Goal: Task Accomplishment & Management: Complete application form

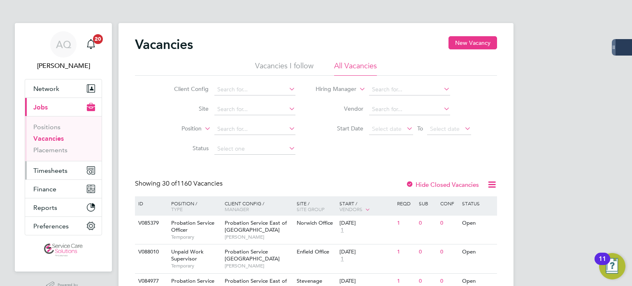
click at [45, 168] on span "Timesheets" at bounding box center [50, 171] width 34 height 8
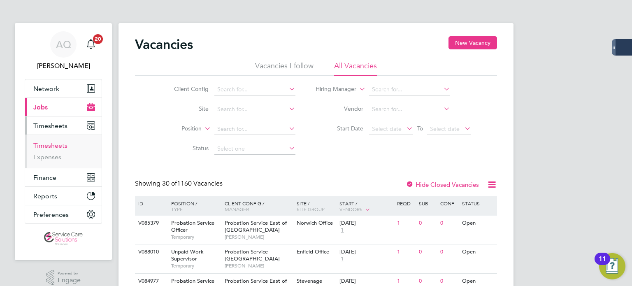
click at [58, 148] on link "Timesheets" at bounding box center [50, 146] width 34 height 8
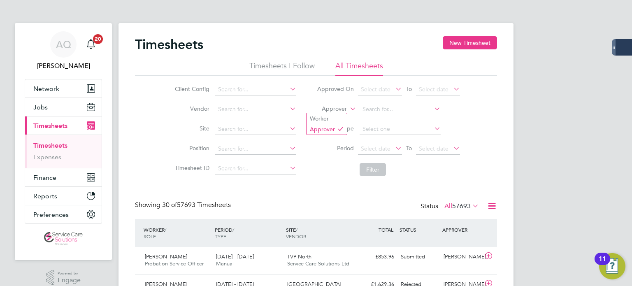
click at [337, 107] on label "Approver" at bounding box center [328, 109] width 37 height 8
click at [337, 116] on li "Worker" at bounding box center [326, 118] width 40 height 11
click at [374, 110] on input at bounding box center [400, 110] width 81 height 12
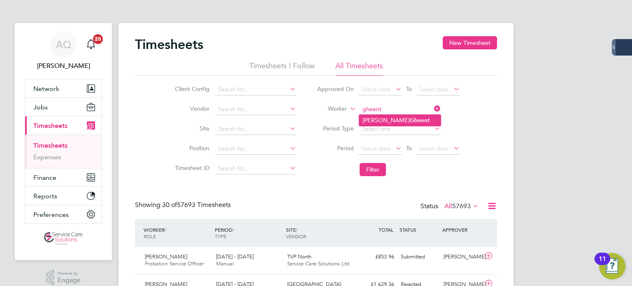
click at [378, 123] on li "[PERSON_NAME]" at bounding box center [399, 120] width 81 height 11
type input "[PERSON_NAME]"
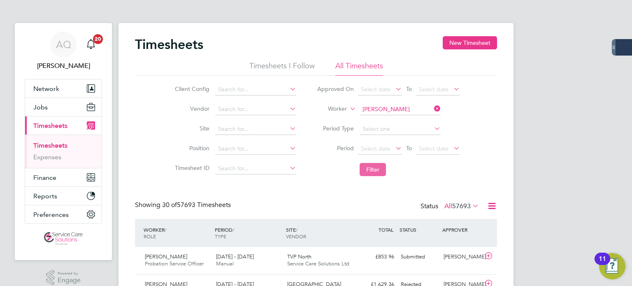
click at [371, 169] on button "Filter" at bounding box center [373, 169] width 26 height 13
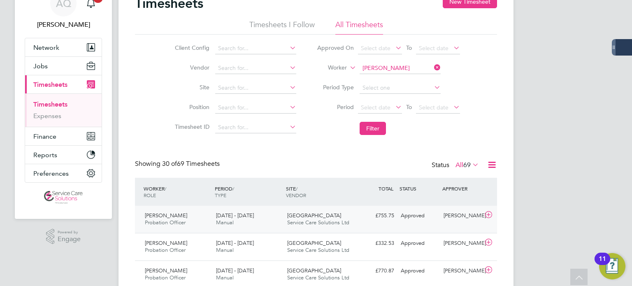
click at [335, 219] on span "Service Care Solutions Ltd" at bounding box center [318, 222] width 62 height 7
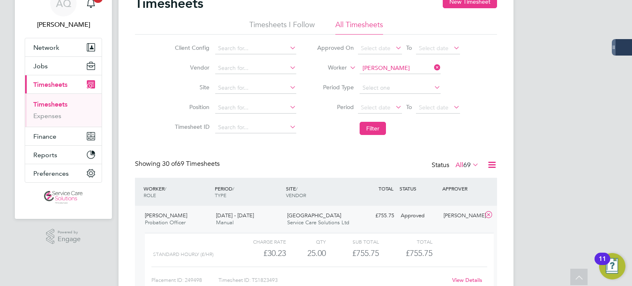
click at [382, 65] on input "[PERSON_NAME]" at bounding box center [400, 69] width 81 height 12
click at [425, 77] on li "[PERSON_NAME]" at bounding box center [399, 79] width 81 height 11
type input "[PERSON_NAME]"
click at [385, 130] on button "Filter" at bounding box center [373, 128] width 26 height 13
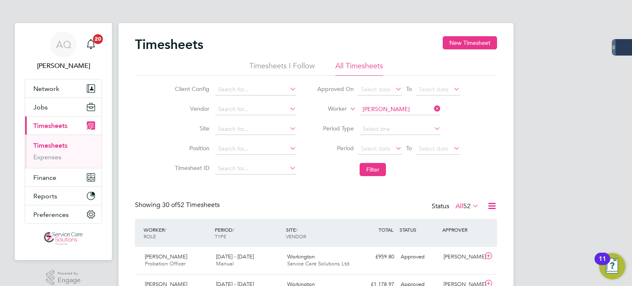
click at [383, 107] on input "[PERSON_NAME]" at bounding box center [400, 110] width 81 height 12
drag, startPoint x: 416, startPoint y: 119, endPoint x: 381, endPoint y: 151, distance: 47.2
click at [415, 119] on li "[PERSON_NAME]" at bounding box center [399, 120] width 81 height 11
type input "[PERSON_NAME]"
click at [377, 170] on button "Filter" at bounding box center [373, 169] width 26 height 13
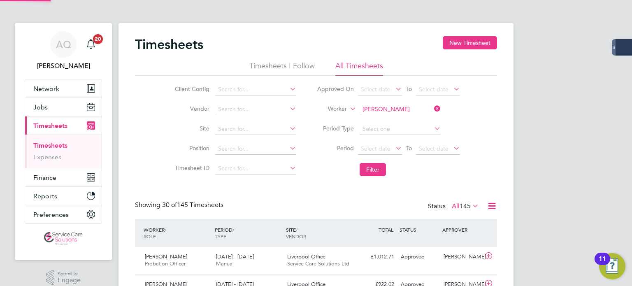
scroll to position [21, 72]
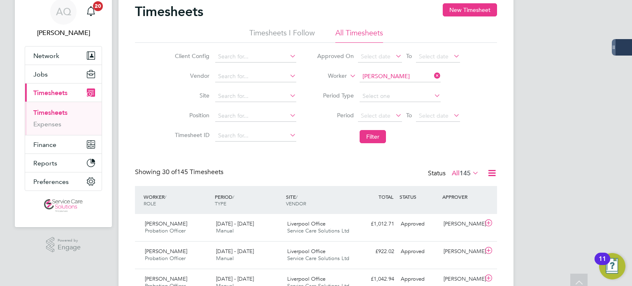
scroll to position [0, 0]
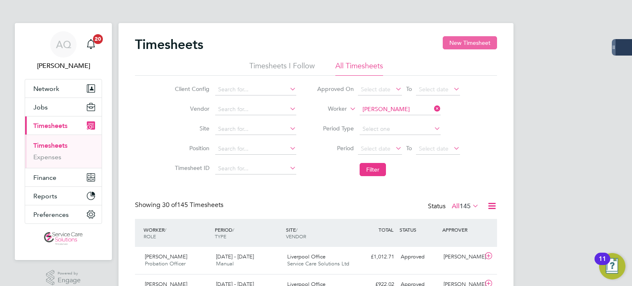
click at [465, 46] on button "New Timesheet" at bounding box center [470, 42] width 54 height 13
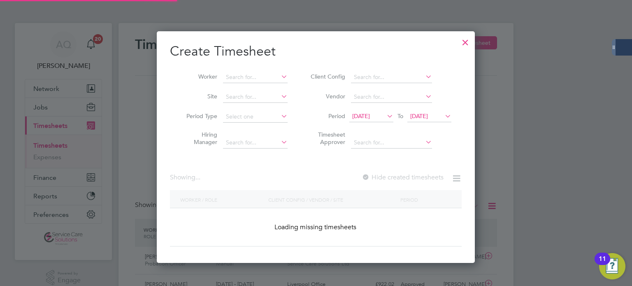
scroll to position [1600, 318]
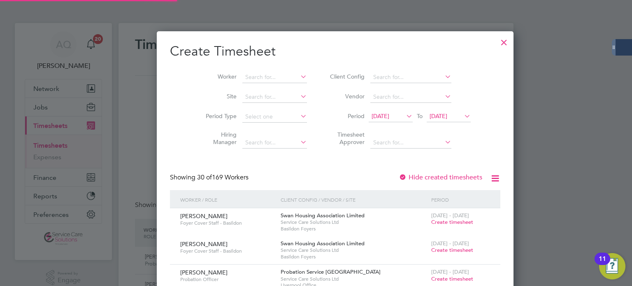
click at [383, 121] on span "[DATE]" at bounding box center [391, 116] width 44 height 11
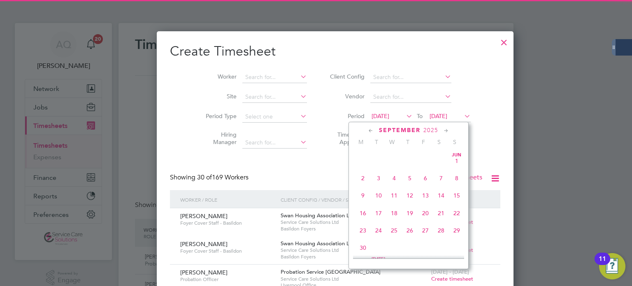
scroll to position [268, 0]
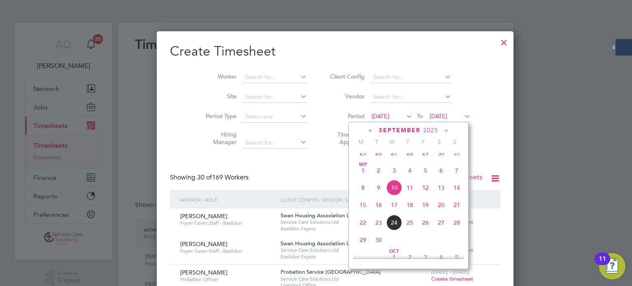
click at [361, 211] on span "15" at bounding box center [363, 205] width 16 height 16
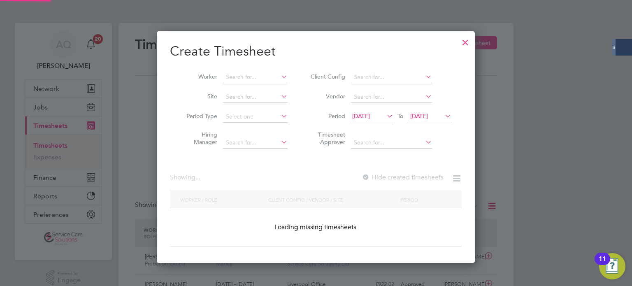
scroll to position [1068, 318]
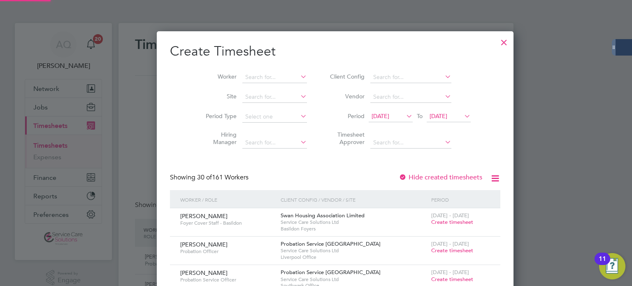
click at [427, 121] on span "[DATE]" at bounding box center [449, 116] width 44 height 11
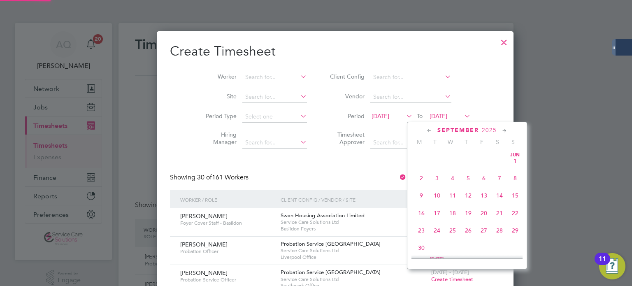
scroll to position [286, 0]
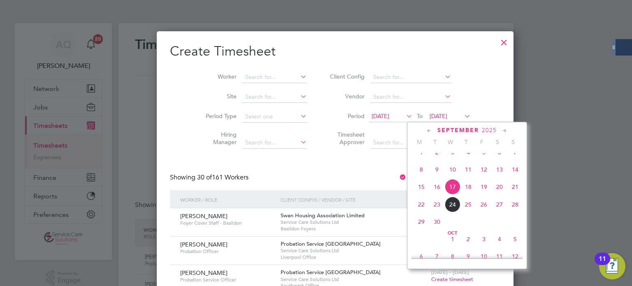
click at [511, 195] on span "21" at bounding box center [515, 187] width 16 height 16
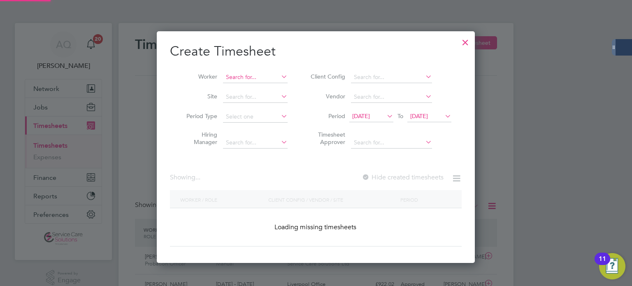
scroll to position [1068, 318]
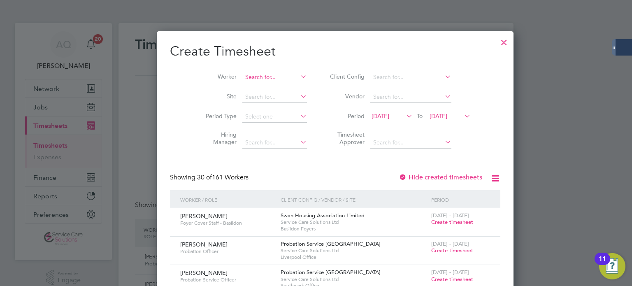
drag, startPoint x: 253, startPoint y: 70, endPoint x: 260, endPoint y: 75, distance: 8.6
click at [255, 71] on li "Worker" at bounding box center [253, 77] width 128 height 20
click at [270, 81] on input at bounding box center [274, 78] width 65 height 12
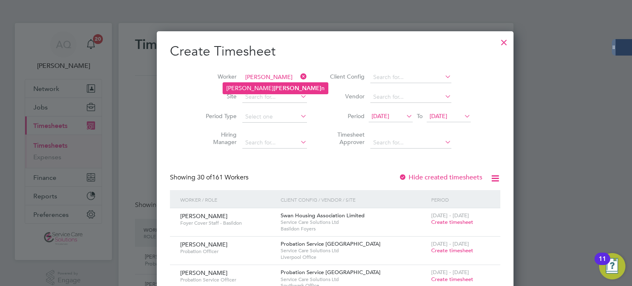
click at [263, 85] on li "[PERSON_NAME] n" at bounding box center [275, 88] width 105 height 11
type input "[PERSON_NAME]"
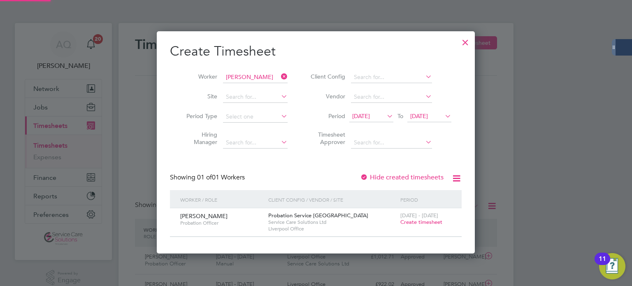
scroll to position [221, 318]
click at [421, 222] on span "Create timesheet" at bounding box center [421, 221] width 42 height 7
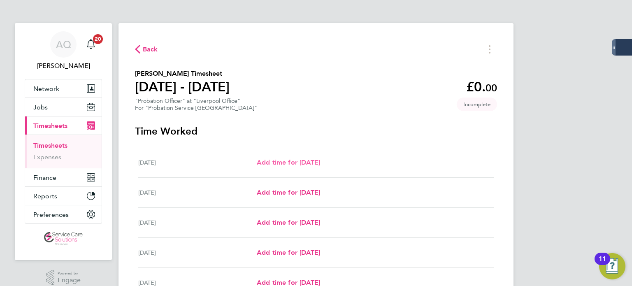
click at [263, 165] on span "Add time for [DATE]" at bounding box center [288, 162] width 63 height 8
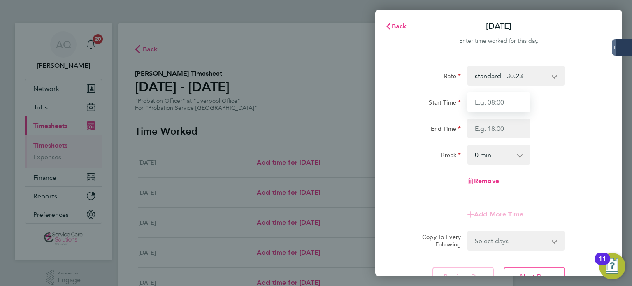
click at [495, 95] on input "Start Time" at bounding box center [498, 102] width 63 height 20
type input "09:00"
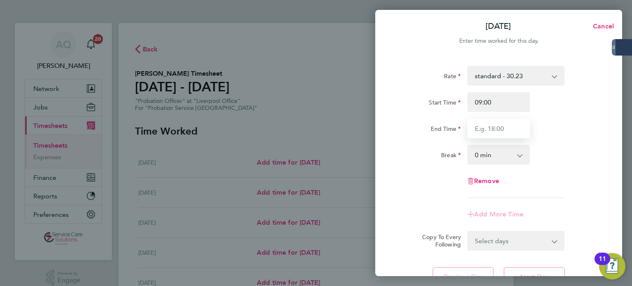
click at [499, 128] on input "End Time" at bounding box center [498, 128] width 63 height 20
click at [504, 130] on input "16" at bounding box center [498, 128] width 63 height 20
type input "16:00"
drag, startPoint x: 400, startPoint y: 120, endPoint x: 428, endPoint y: 123, distance: 28.1
click at [402, 120] on div "End Time" at bounding box center [429, 126] width 63 height 16
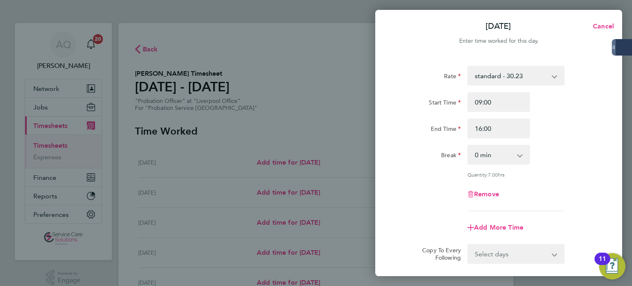
drag, startPoint x: 511, startPoint y: 155, endPoint x: 512, endPoint y: 163, distance: 8.3
click at [511, 155] on select "0 min 15 min 30 min 45 min 60 min 75 min 90 min" at bounding box center [493, 155] width 51 height 18
select select "30"
click at [468, 146] on select "0 min 15 min 30 min 45 min 60 min 75 min 90 min" at bounding box center [493, 155] width 51 height 18
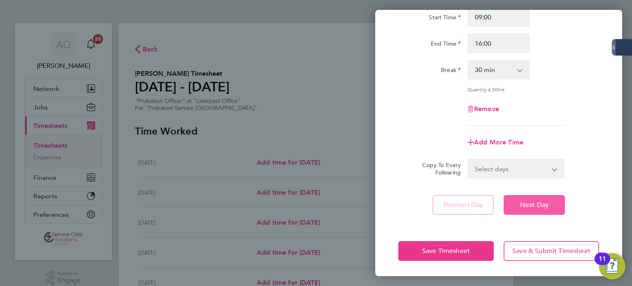
click at [552, 210] on button "Next Day" at bounding box center [534, 205] width 61 height 20
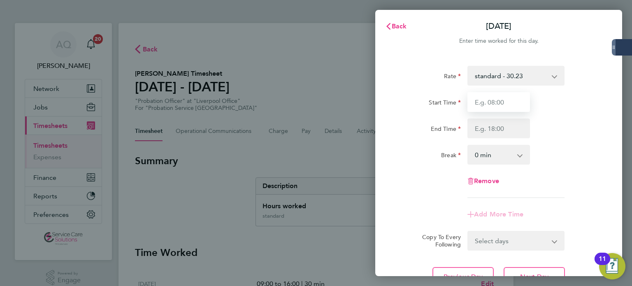
click at [502, 104] on input "Start Time" at bounding box center [498, 102] width 63 height 20
type input "09:00"
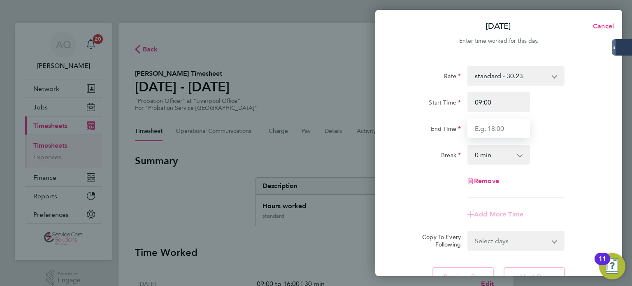
drag, startPoint x: 477, startPoint y: 128, endPoint x: 482, endPoint y: 134, distance: 7.3
click at [477, 128] on input "End Time" at bounding box center [498, 128] width 63 height 20
type input "17:00"
click at [492, 155] on select "0 min 15 min 30 min 45 min 60 min 75 min 90 min" at bounding box center [493, 155] width 51 height 18
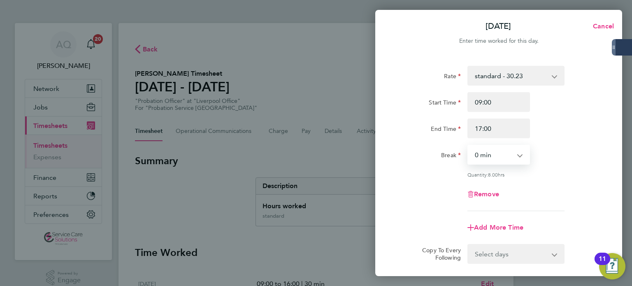
select select "30"
click at [468, 146] on select "0 min 15 min 30 min 45 min 60 min 75 min 90 min" at bounding box center [493, 155] width 51 height 18
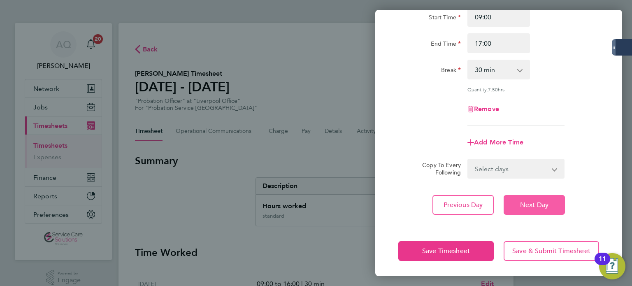
click at [554, 205] on button "Next Day" at bounding box center [534, 205] width 61 height 20
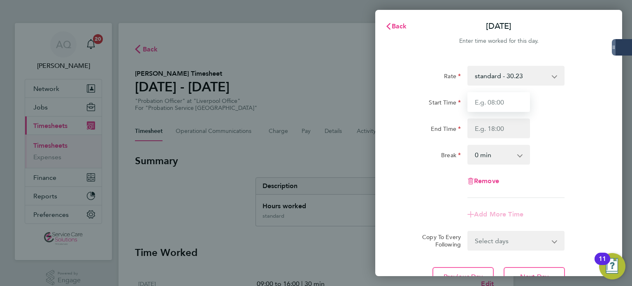
click at [514, 102] on input "Start Time" at bounding box center [498, 102] width 63 height 20
type input "09:00"
click at [497, 128] on input "End Time" at bounding box center [498, 128] width 63 height 20
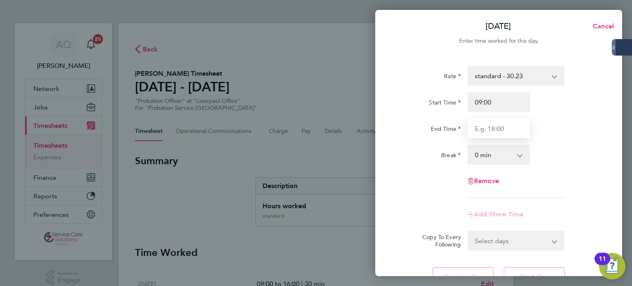
type input "18:00"
click at [506, 158] on select "0 min 15 min 30 min 45 min 60 min 75 min 90 min" at bounding box center [493, 155] width 51 height 18
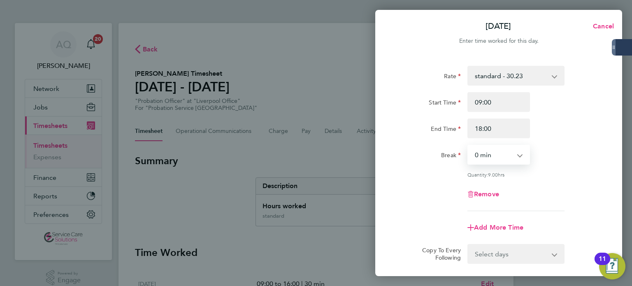
select select "30"
click at [468, 146] on select "0 min 15 min 30 min 45 min 60 min 75 min 90 min" at bounding box center [493, 155] width 51 height 18
click at [552, 177] on div "Rate standard - 30.23 Start Time 09:00 End Time 18:00 Break 0 min 15 min 30 min…" at bounding box center [498, 138] width 201 height 145
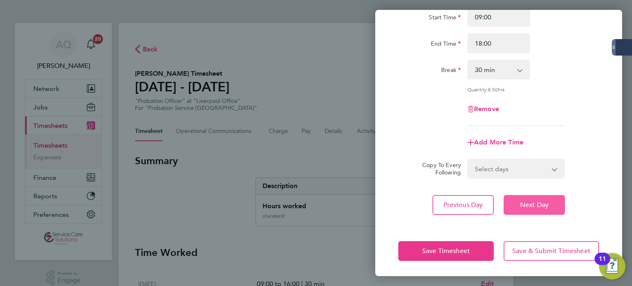
click at [540, 201] on span "Next Day" at bounding box center [534, 205] width 28 height 8
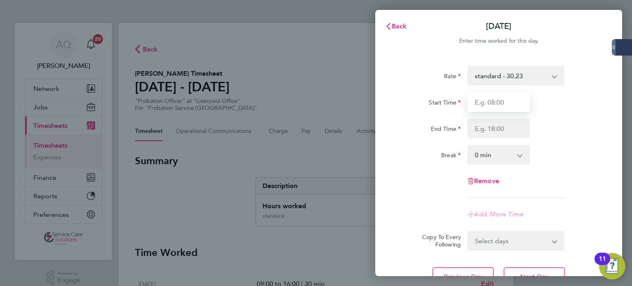
click at [502, 109] on input "Start Time" at bounding box center [498, 102] width 63 height 20
type input "09:00"
click at [505, 126] on input "End Time" at bounding box center [498, 128] width 63 height 20
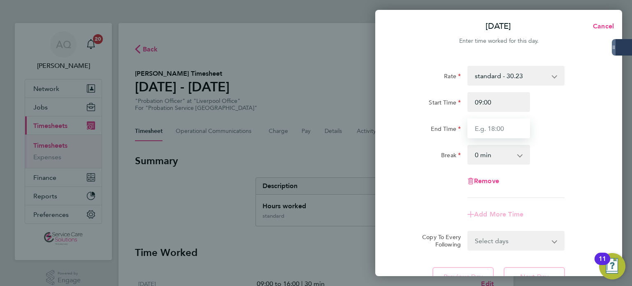
type input "18:00"
click at [505, 155] on select "0 min 15 min 30 min 45 min 60 min 75 min 90 min" at bounding box center [493, 155] width 51 height 18
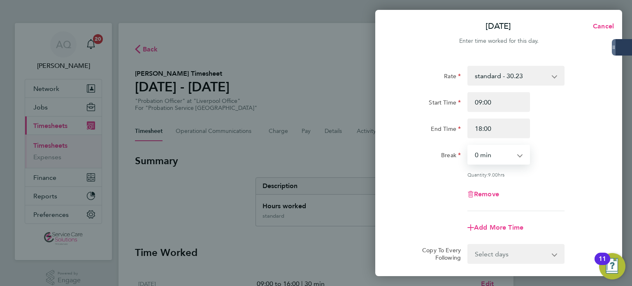
select select "30"
click at [468, 146] on select "0 min 15 min 30 min 45 min 60 min 75 min 90 min" at bounding box center [493, 155] width 51 height 18
click at [540, 179] on div "Rate standard - 30.23 Start Time 09:00 End Time 18:00 Break 0 min 15 min 30 min…" at bounding box center [498, 138] width 201 height 145
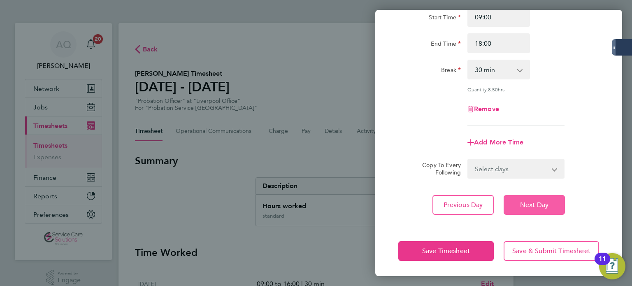
drag, startPoint x: 535, startPoint y: 200, endPoint x: 539, endPoint y: 195, distance: 6.1
click at [536, 199] on button "Next Day" at bounding box center [534, 205] width 61 height 20
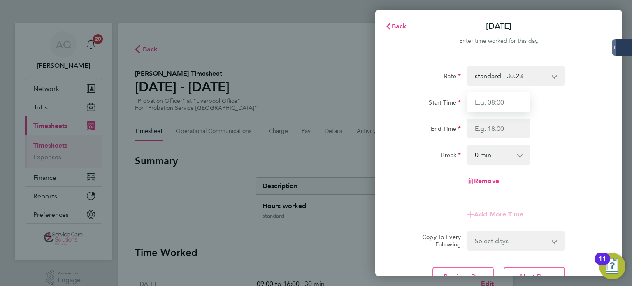
click at [514, 110] on input "Start Time" at bounding box center [498, 102] width 63 height 20
type input "10:00"
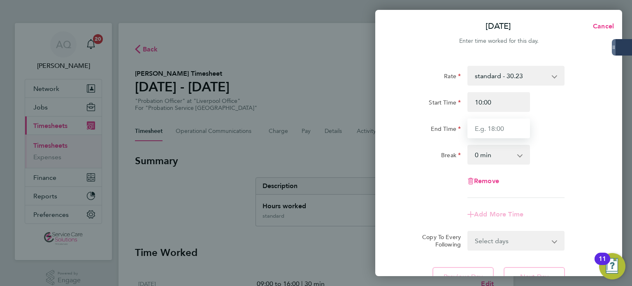
click at [510, 132] on input "End Time" at bounding box center [498, 128] width 63 height 20
type input "12:00"
click at [557, 159] on div "Break 0 min 15 min 30 min 45 min 60 min 75 min 90 min" at bounding box center [498, 155] width 207 height 20
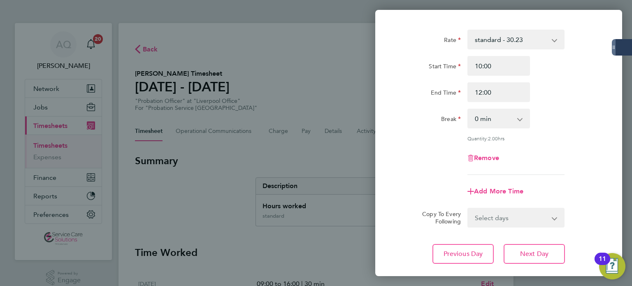
scroll to position [85, 0]
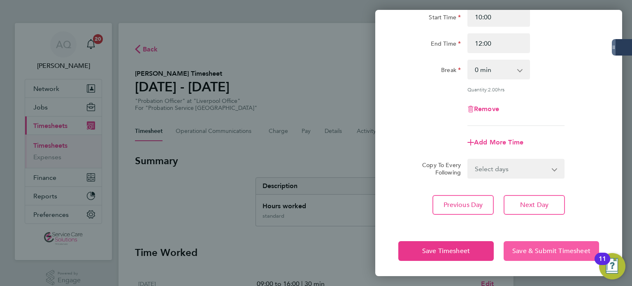
click at [560, 249] on span "Save & Submit Timesheet" at bounding box center [551, 251] width 78 height 8
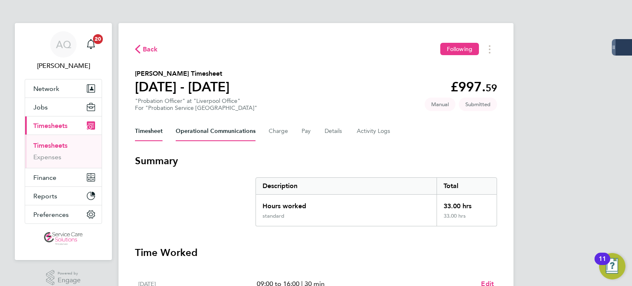
click at [216, 128] on Communications-tab "Operational Communications" at bounding box center [216, 131] width 80 height 20
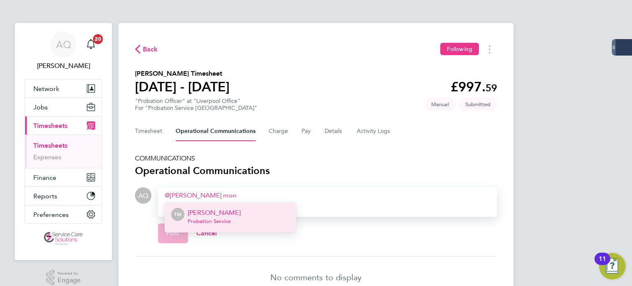
drag, startPoint x: 212, startPoint y: 215, endPoint x: 252, endPoint y: 233, distance: 43.8
click at [212, 217] on p "[PERSON_NAME]" at bounding box center [214, 213] width 53 height 10
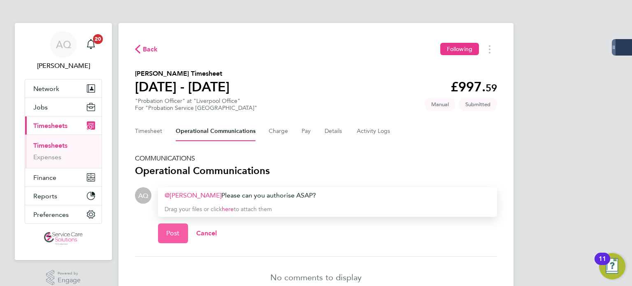
click at [167, 233] on span "Post" at bounding box center [173, 233] width 14 height 8
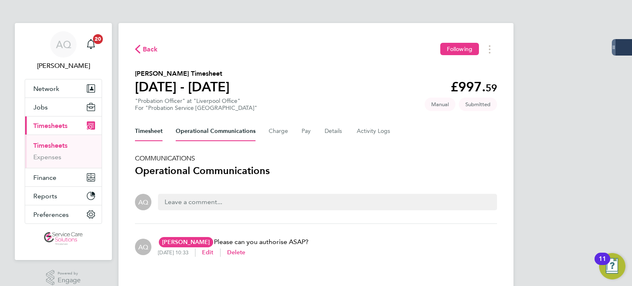
click at [146, 126] on button "Timesheet" at bounding box center [149, 131] width 28 height 20
